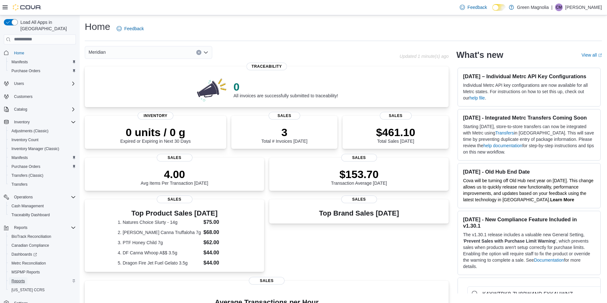
click at [20, 279] on span "Reports" at bounding box center [17, 281] width 13 height 5
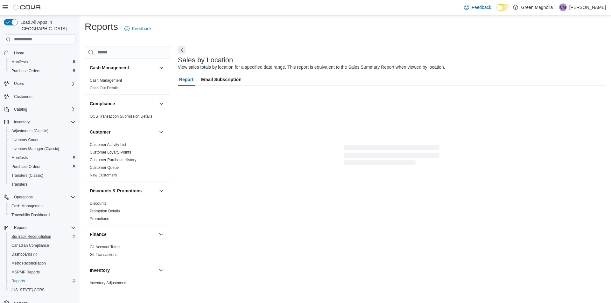
scroll to position [9, 0]
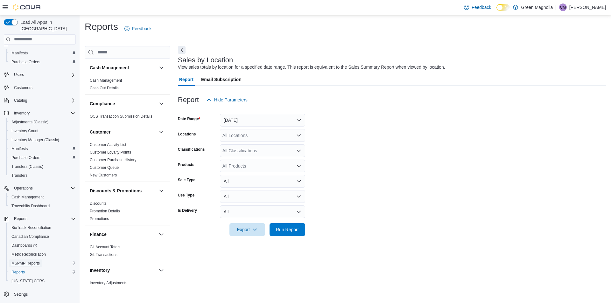
click at [31, 261] on span "MSPMP Reports" at bounding box center [25, 263] width 28 height 5
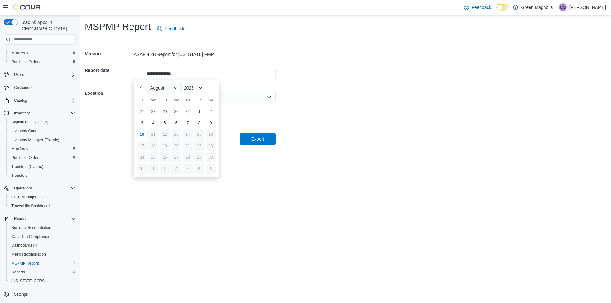
click at [184, 76] on input "**********" at bounding box center [205, 74] width 142 height 13
click at [187, 125] on div "7" at bounding box center [187, 123] width 11 height 11
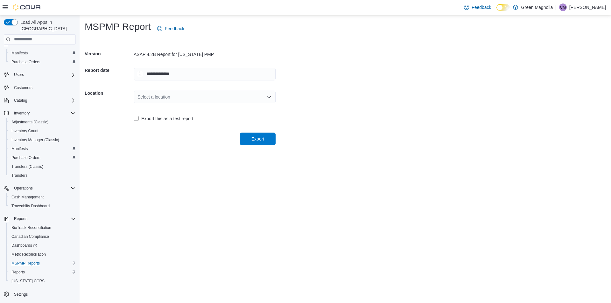
click at [196, 97] on div "Select a location" at bounding box center [205, 97] width 142 height 13
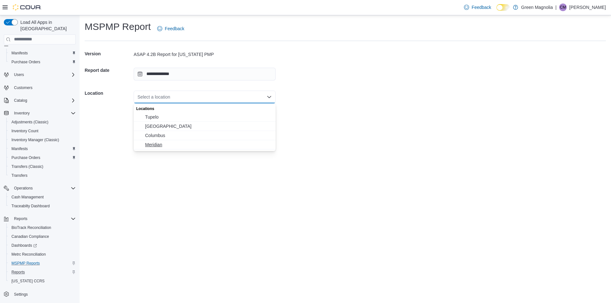
click at [157, 146] on span "Meridian" at bounding box center [208, 145] width 127 height 6
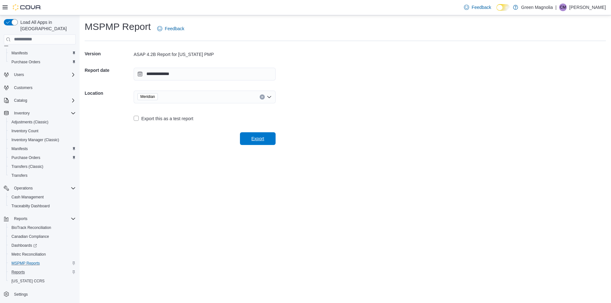
click at [262, 143] on span "Export" at bounding box center [258, 138] width 28 height 13
click at [194, 74] on input "**********" at bounding box center [205, 74] width 142 height 13
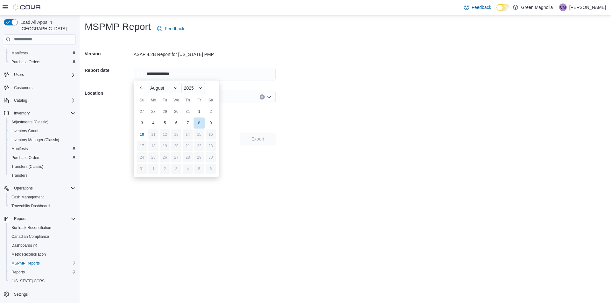
click at [201, 126] on div "8" at bounding box center [199, 123] width 11 height 11
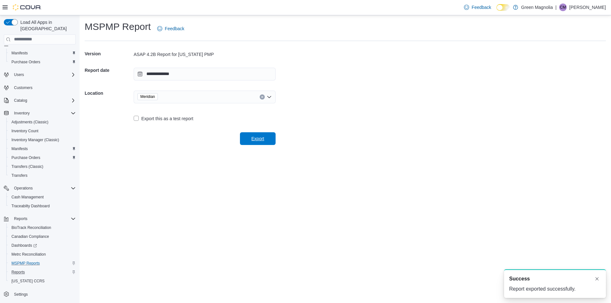
click at [256, 140] on span "Export" at bounding box center [258, 139] width 13 height 6
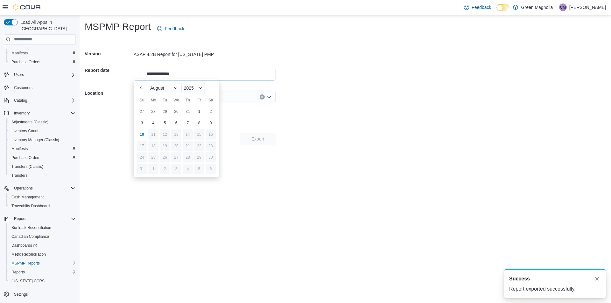
click at [207, 75] on input "**********" at bounding box center [205, 74] width 142 height 13
click at [212, 122] on div "9" at bounding box center [210, 123] width 11 height 11
type input "**********"
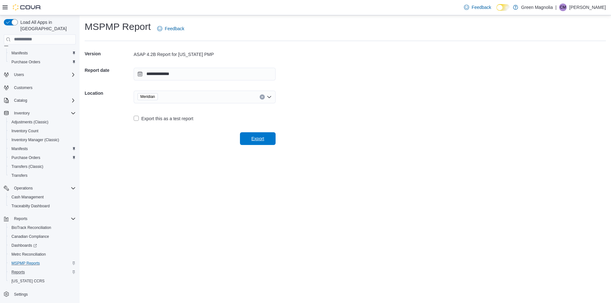
click at [263, 141] on span "Export" at bounding box center [258, 139] width 13 height 6
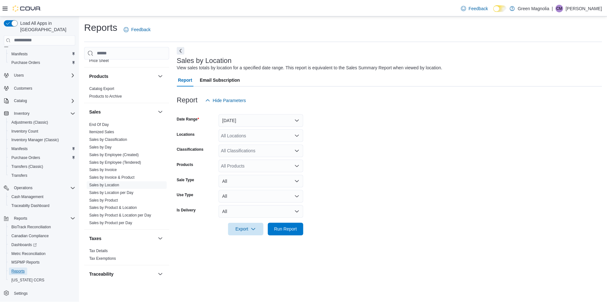
scroll to position [414, 0]
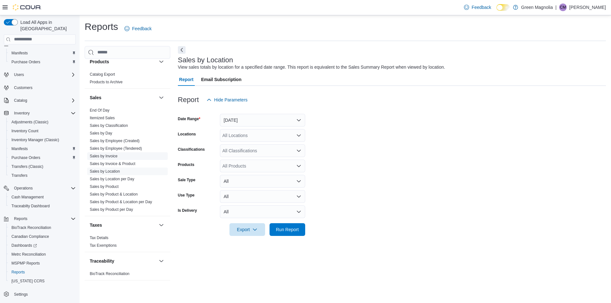
click at [113, 158] on link "Sales by Invoice" at bounding box center [104, 156] width 28 height 4
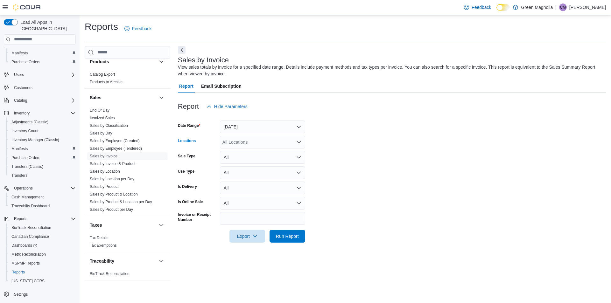
drag, startPoint x: 247, startPoint y: 139, endPoint x: 250, endPoint y: 144, distance: 5.7
click at [247, 139] on div "All Locations" at bounding box center [262, 142] width 85 height 13
click at [247, 181] on span "Meridian" at bounding box center [242, 181] width 17 height 6
click at [351, 167] on form "Date Range Yesterday Locations Meridian Combo box. Selected. Meridian. Press Ba…" at bounding box center [392, 178] width 428 height 130
click at [290, 238] on span "Run Report" at bounding box center [287, 236] width 23 height 6
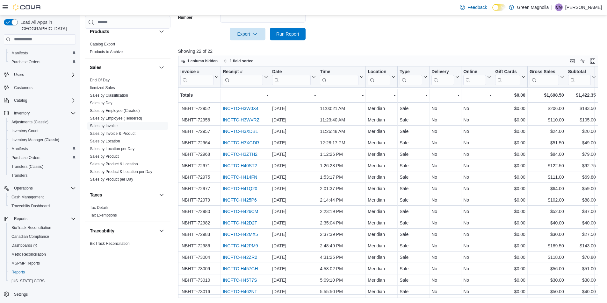
scroll to position [58, 0]
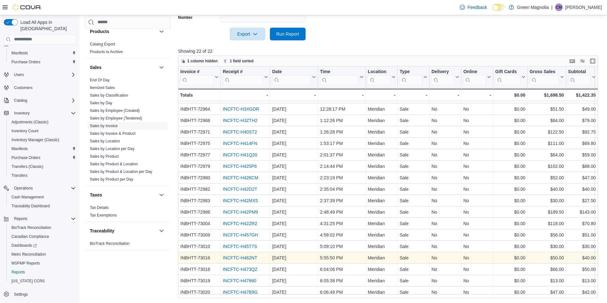
click at [248, 256] on link "INCFTC-H462NT" at bounding box center [240, 258] width 34 height 5
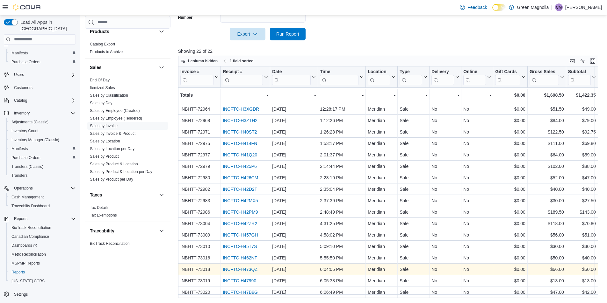
click at [243, 267] on link "INCFTC-H473QZ" at bounding box center [240, 269] width 35 height 5
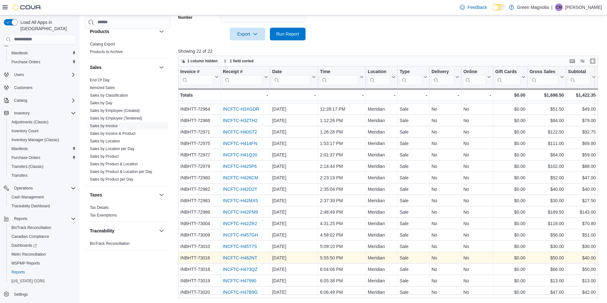
click at [239, 256] on link "INCFTC-H462NT" at bounding box center [240, 258] width 34 height 5
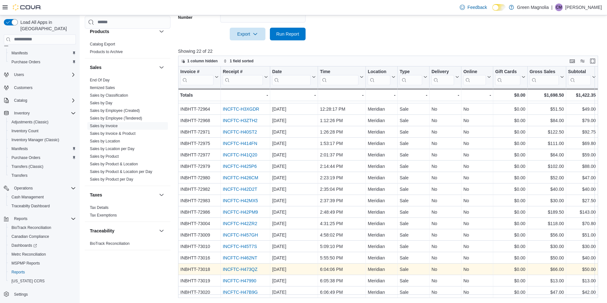
click at [237, 267] on link "INCFTC-H473QZ" at bounding box center [240, 269] width 35 height 5
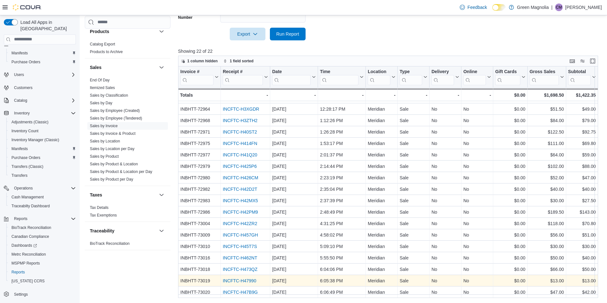
click at [232, 279] on link "INCFTC-H47990" at bounding box center [239, 281] width 33 height 5
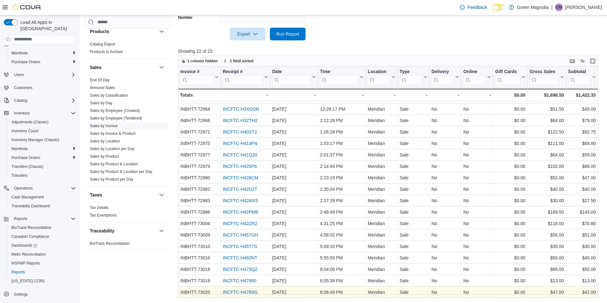
click at [239, 290] on link "INCFTC-H47B9G" at bounding box center [240, 292] width 35 height 5
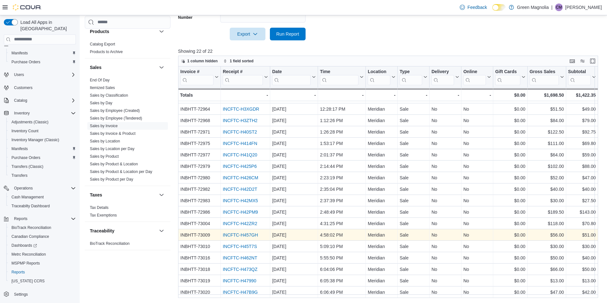
click at [240, 233] on link "INCFTC-H457GH" at bounding box center [240, 235] width 35 height 5
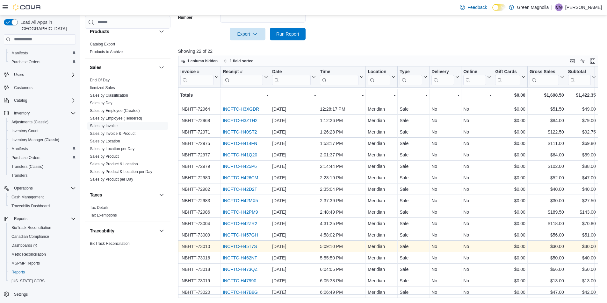
click at [245, 244] on link "INCFTC-H45T7S" at bounding box center [240, 246] width 34 height 5
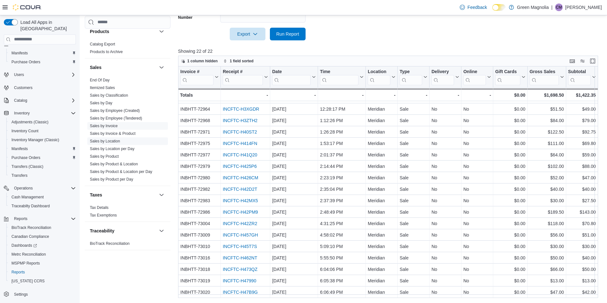
click at [111, 140] on link "Sales by Location" at bounding box center [105, 141] width 30 height 4
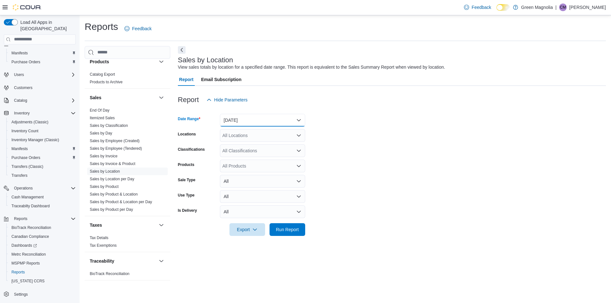
click at [253, 121] on button "Yesterday" at bounding box center [262, 120] width 85 height 13
drag, startPoint x: 367, startPoint y: 127, endPoint x: 328, endPoint y: 136, distance: 40.1
click at [367, 127] on form "Date Range Yesterday Locations All Locations Classifications All Classification…" at bounding box center [392, 171] width 428 height 130
click at [249, 136] on div "All Locations" at bounding box center [262, 135] width 85 height 13
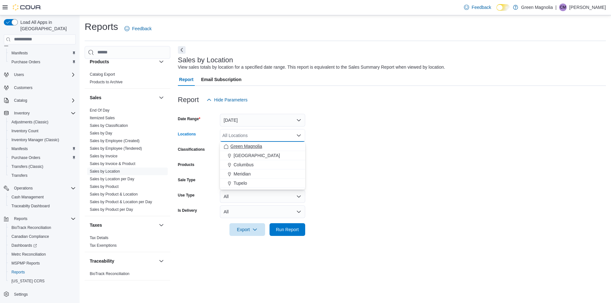
click at [251, 145] on span "Green Magnolia" at bounding box center [247, 146] width 32 height 6
click at [402, 155] on form "Date Range Yesterday Locations Green Magnolia Combo box. Selected. Green Magnol…" at bounding box center [392, 171] width 428 height 130
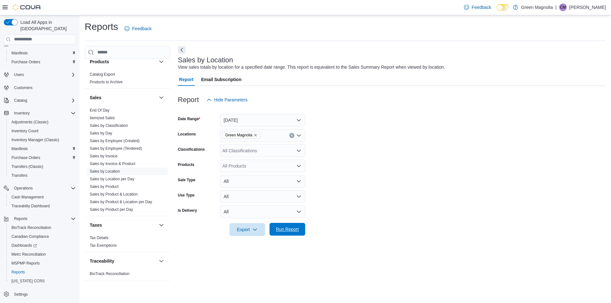
click at [289, 231] on span "Run Report" at bounding box center [287, 229] width 23 height 6
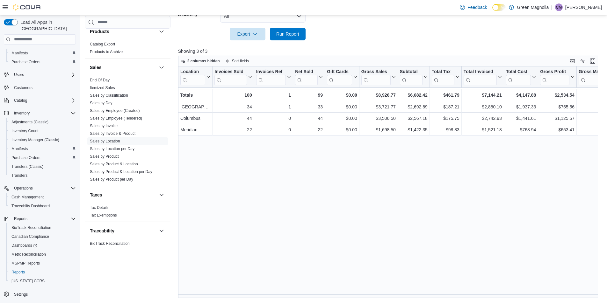
scroll to position [0, 371]
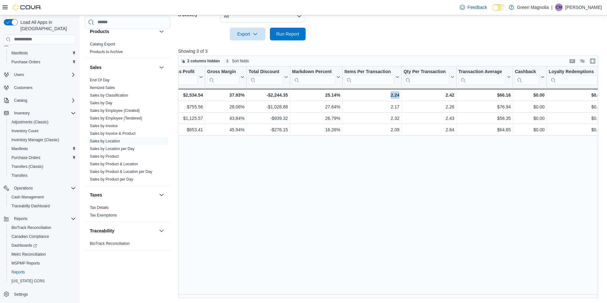
drag, startPoint x: 387, startPoint y: 295, endPoint x: 423, endPoint y: 295, distance: 36.6
click at [423, 295] on div "Location Click to view column header actions Invoices Sold Click to view column…" at bounding box center [390, 183] width 424 height 232
click at [113, 125] on link "Sales by Invoice" at bounding box center [104, 126] width 28 height 4
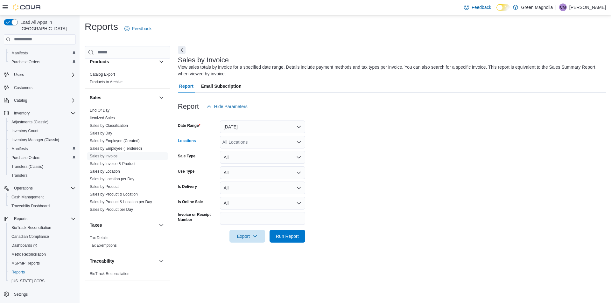
click at [252, 141] on div "All Locations" at bounding box center [262, 142] width 85 height 13
click at [257, 155] on span "Green Magnolia" at bounding box center [247, 153] width 32 height 6
click at [239, 171] on span "Meridian" at bounding box center [242, 171] width 17 height 6
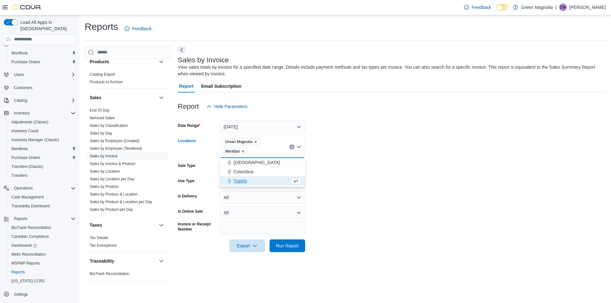
click at [256, 141] on icon "Remove Green Magnolia from selection in this group" at bounding box center [256, 142] width 4 height 4
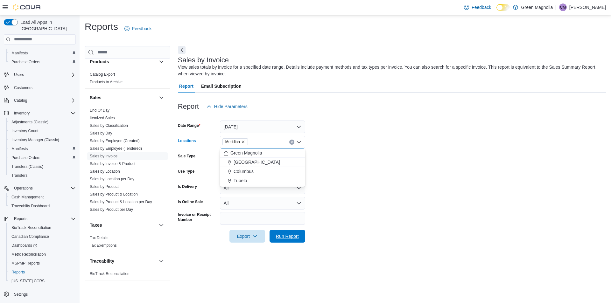
drag, startPoint x: 285, startPoint y: 234, endPoint x: 305, endPoint y: 212, distance: 30.2
click at [285, 235] on span "Run Report" at bounding box center [287, 236] width 23 height 6
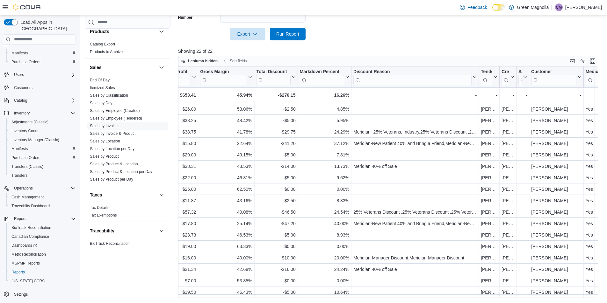
scroll to position [58, 545]
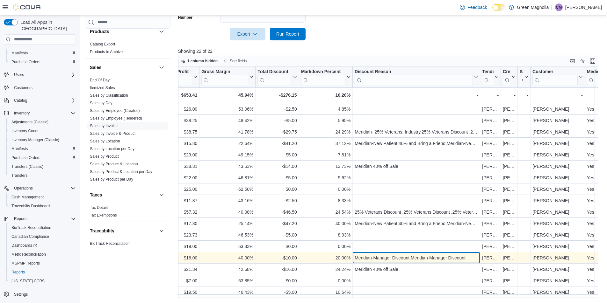
click at [373, 254] on div "Meridian-Manager Discount,Meridian-Manager Discount" at bounding box center [415, 258] width 123 height 8
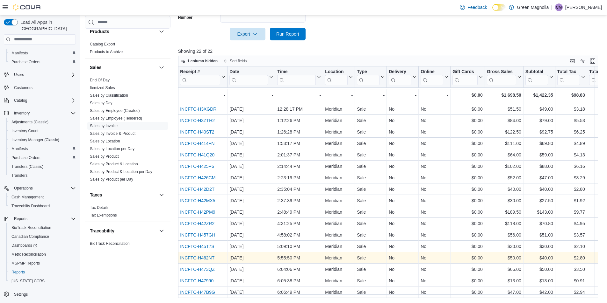
scroll to position [58, 0]
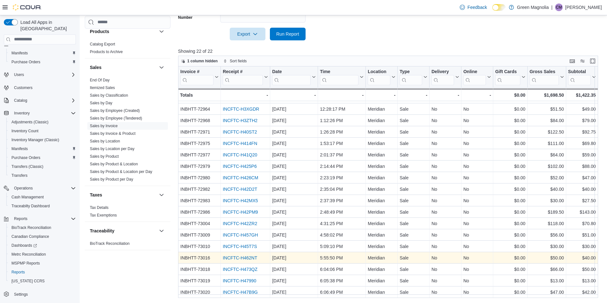
click at [239, 256] on link "INCFTC-H462NT" at bounding box center [240, 258] width 34 height 5
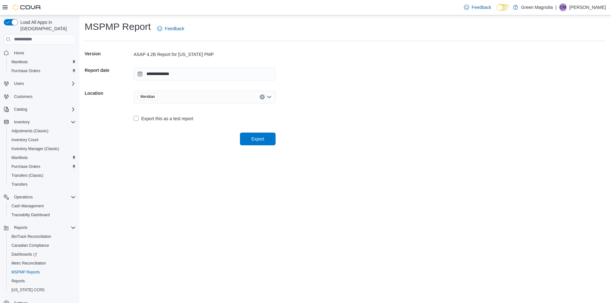
scroll to position [9, 0]
